Goal: Transaction & Acquisition: Purchase product/service

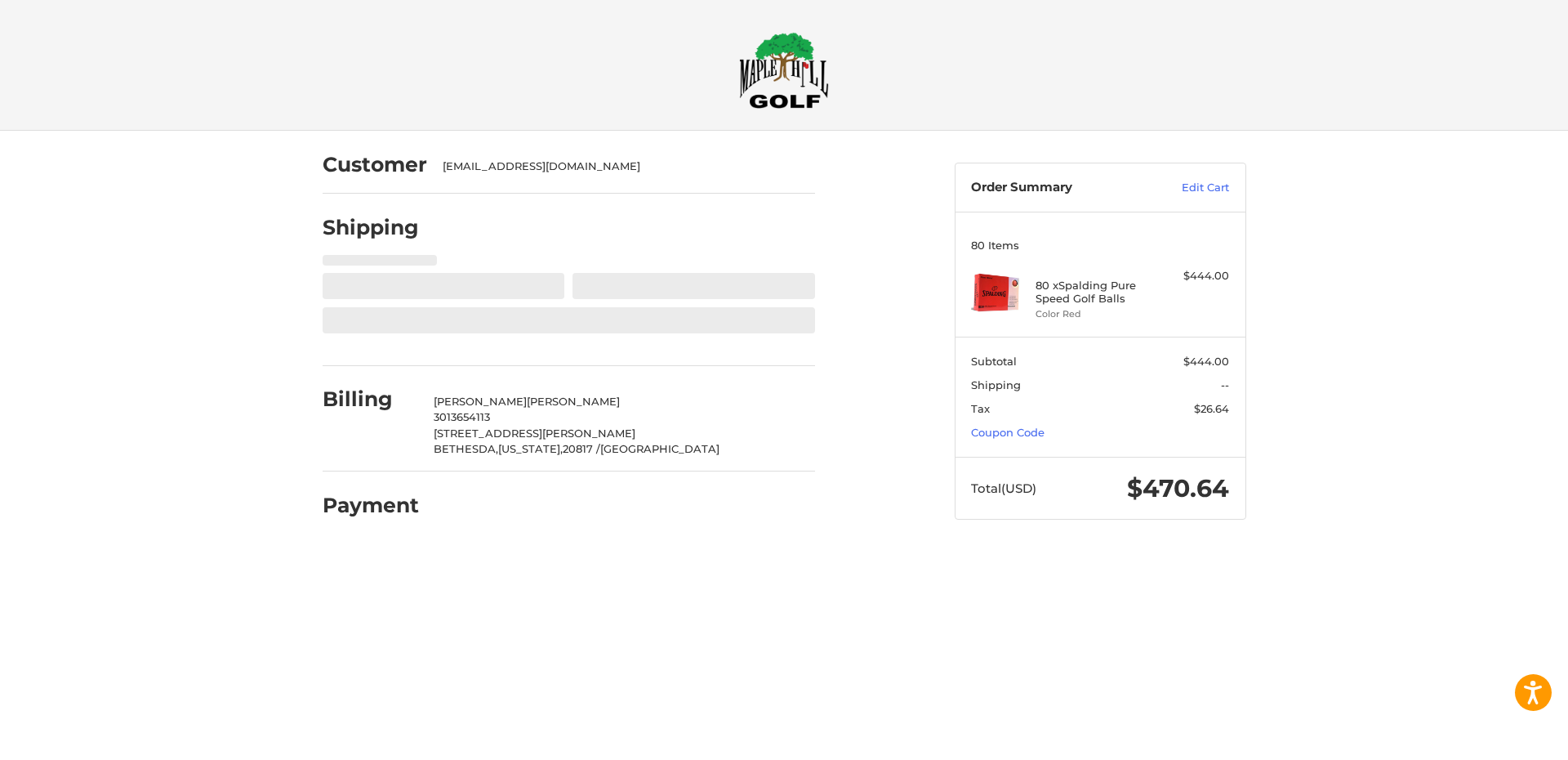
select select "**"
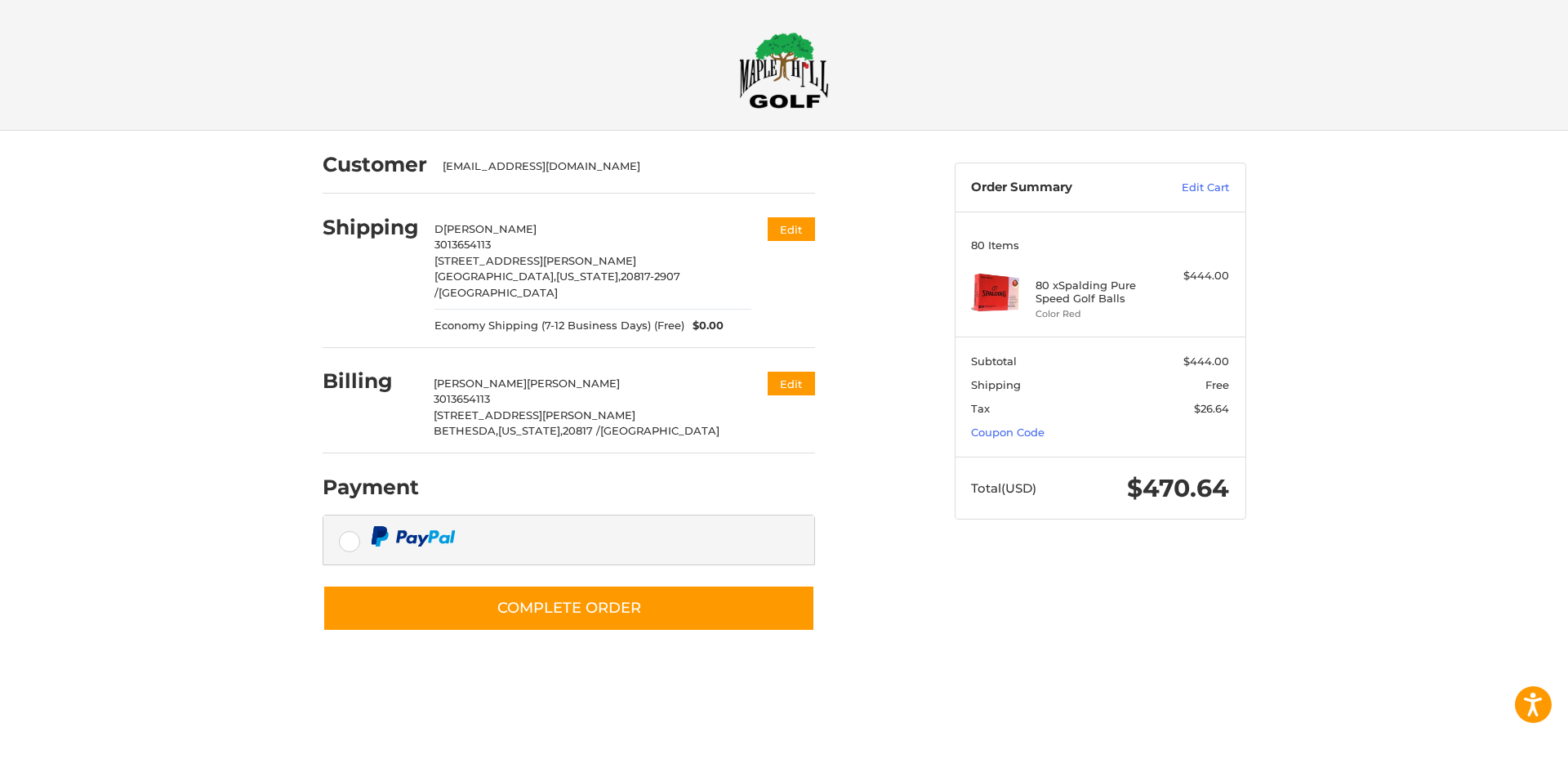
click at [0, 667] on div at bounding box center [0, 667] width 0 height 0
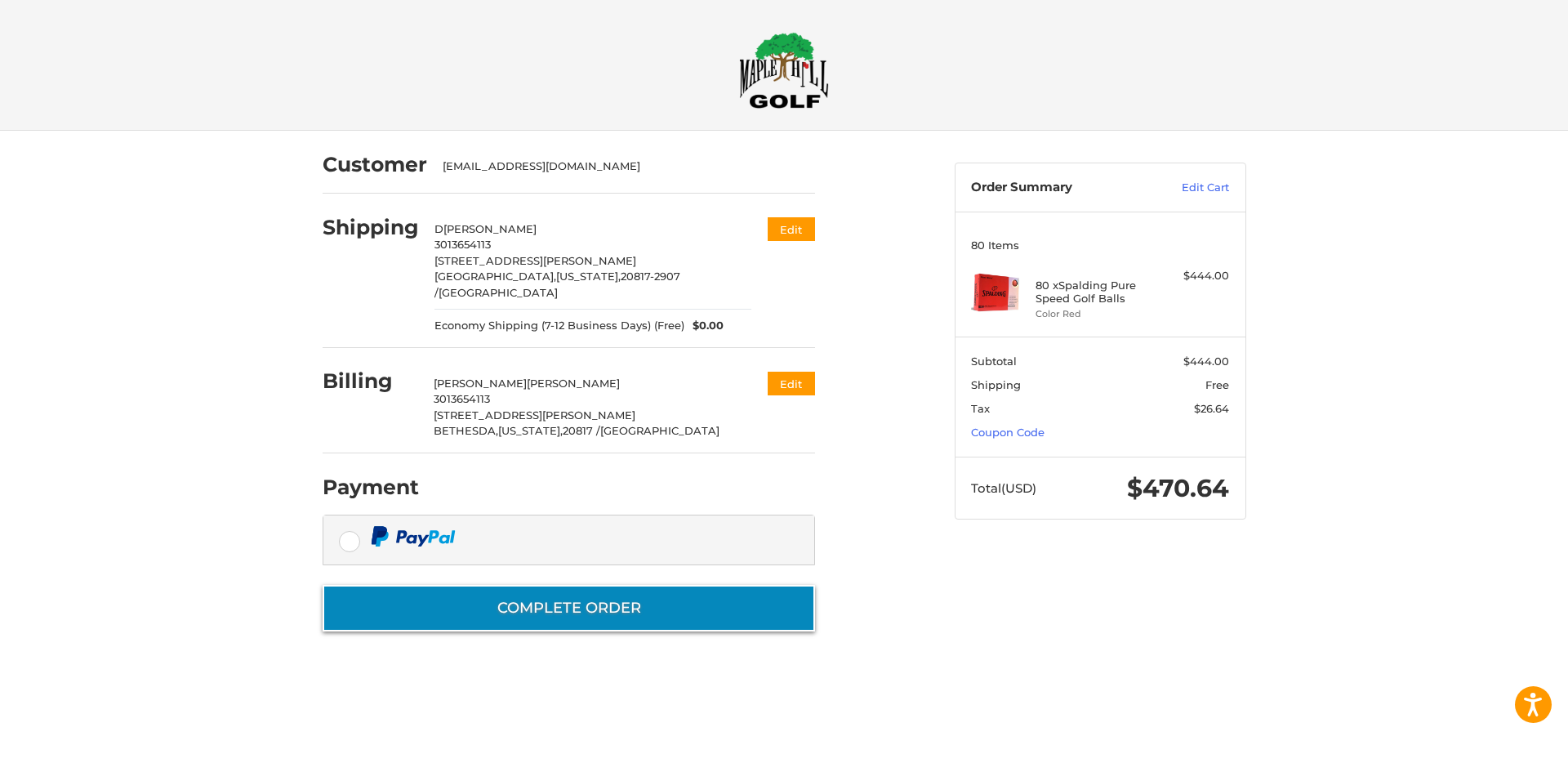
click at [570, 587] on button "Complete order" at bounding box center [568, 607] width 493 height 47
